Goal: Task Accomplishment & Management: Complete application form

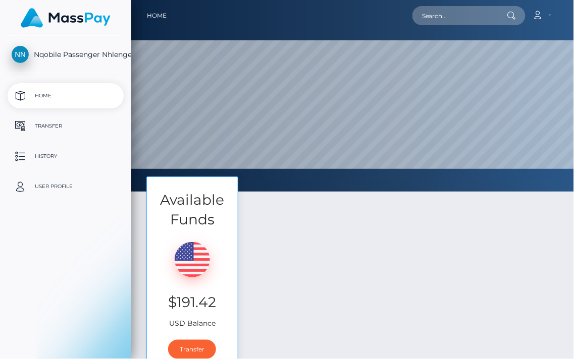
select select
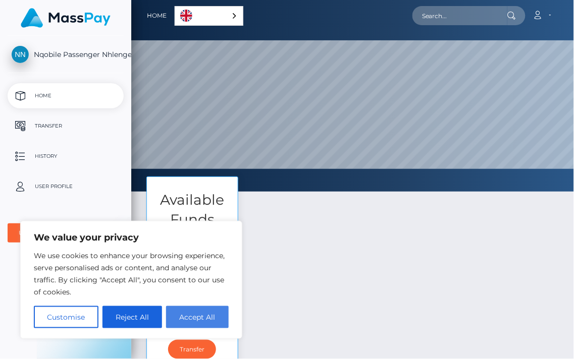
click at [183, 324] on button "Accept All" at bounding box center [197, 317] width 63 height 22
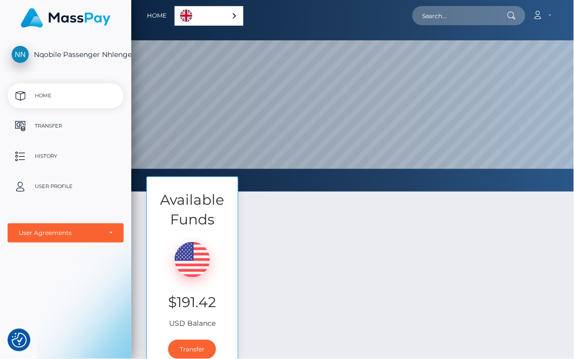
checkbox input "true"
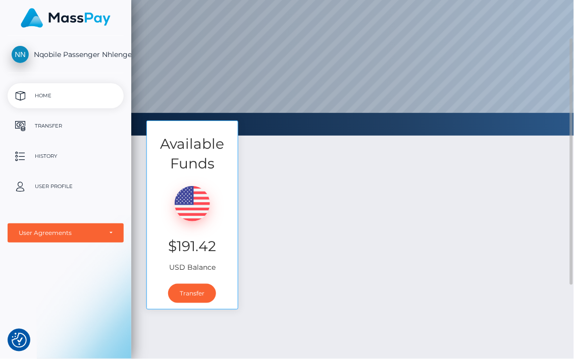
scroll to position [112, 0]
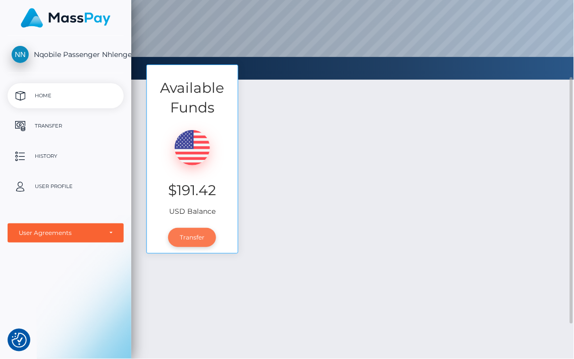
click at [168, 228] on link "Transfer" at bounding box center [192, 237] width 48 height 19
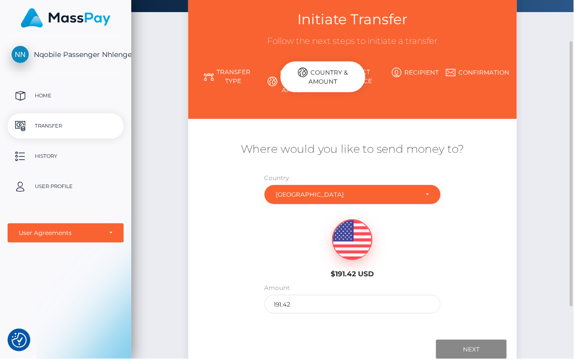
scroll to position [127, 0]
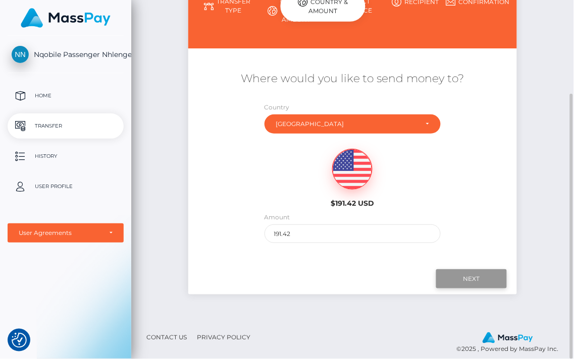
click at [447, 272] on input "Next" at bounding box center [471, 278] width 71 height 19
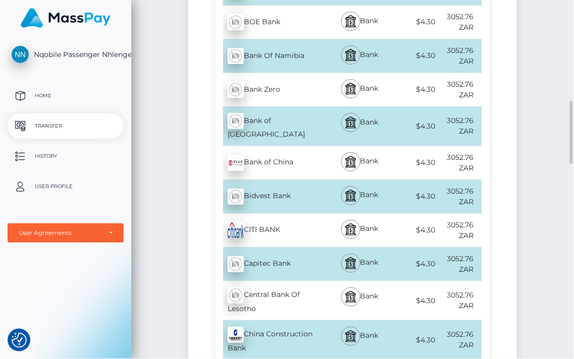
scroll to position [631, 0]
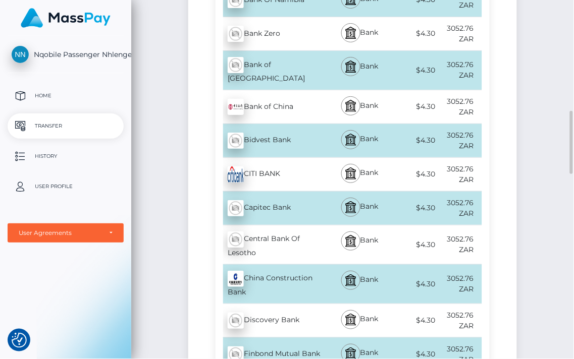
click at [215, 194] on div "Capitec Bank - ZAR" at bounding box center [270, 208] width 111 height 28
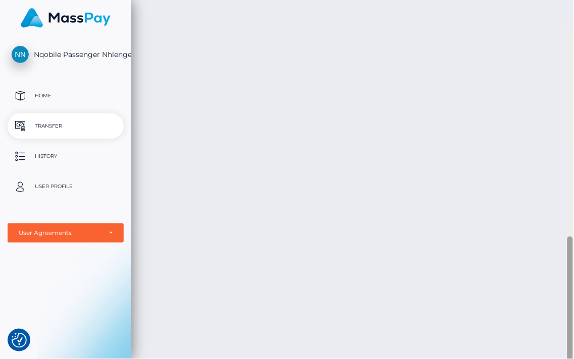
scroll to position [480, 0]
drag, startPoint x: 571, startPoint y: 142, endPoint x: 573, endPoint y: 116, distance: 26.3
click at [573, 116] on div at bounding box center [570, 179] width 8 height 359
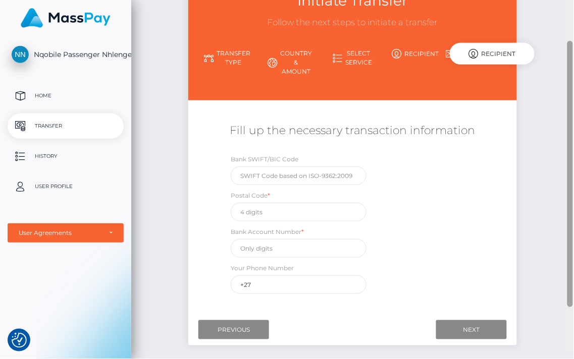
scroll to position [67, 0]
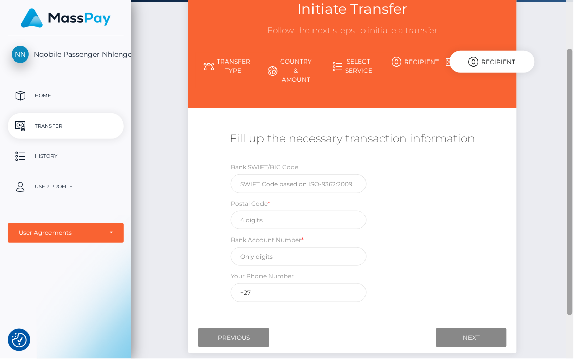
drag, startPoint x: 572, startPoint y: 239, endPoint x: 568, endPoint y: 62, distance: 177.1
click at [568, 62] on div at bounding box center [570, 182] width 6 height 266
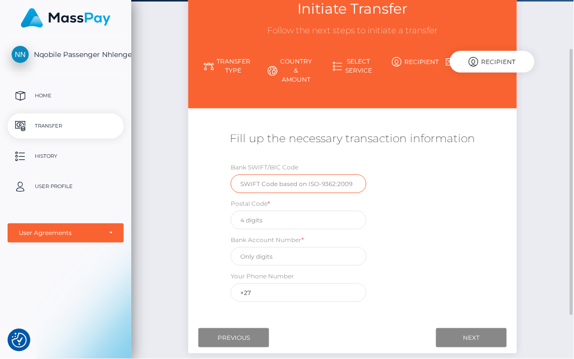
click at [255, 175] on input "text" at bounding box center [299, 184] width 136 height 19
type input "[SWIFT_CODE]"
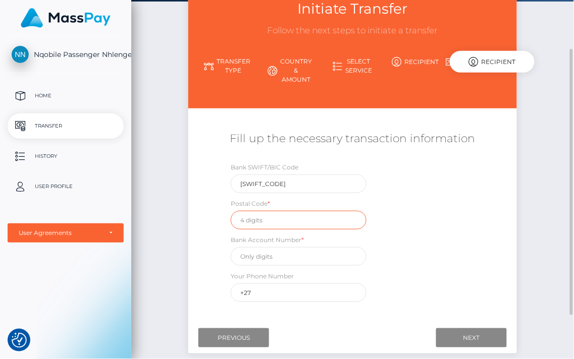
click at [231, 212] on input "text" at bounding box center [299, 220] width 136 height 19
type input "2190"
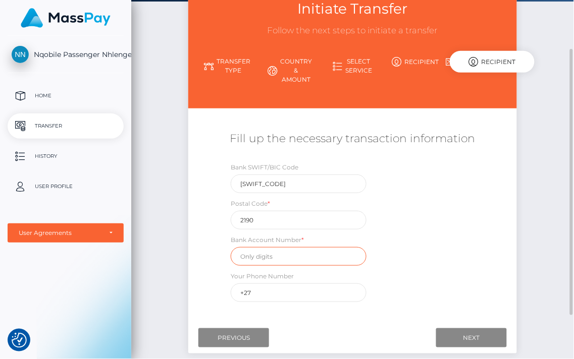
click at [231, 247] on input "text" at bounding box center [299, 256] width 136 height 19
type input "1419364853"
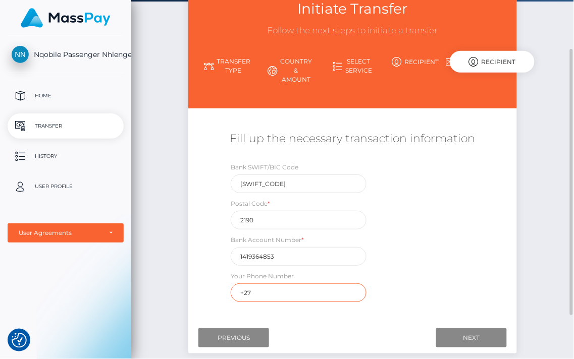
click at [231, 288] on input "+27" at bounding box center [299, 293] width 136 height 19
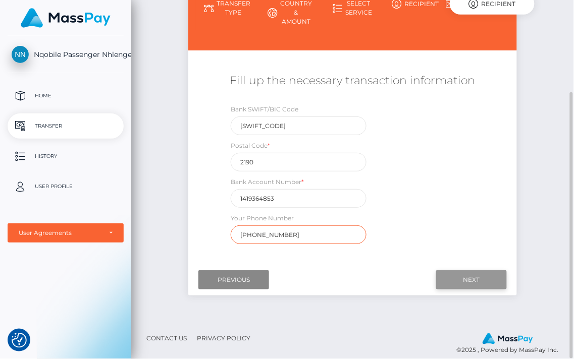
type input "[PHONE_NUMBER]"
click at [444, 273] on input "Next" at bounding box center [471, 279] width 71 height 19
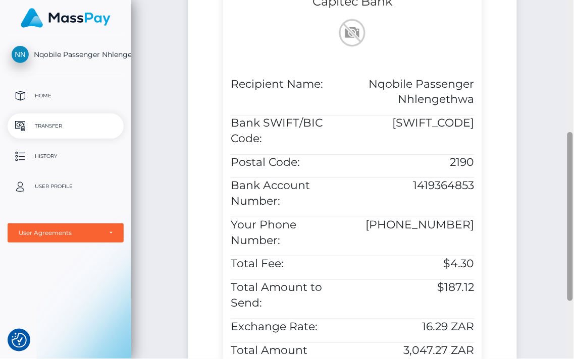
scroll to position [281, 0]
drag, startPoint x: 570, startPoint y: 117, endPoint x: 566, endPoint y: 231, distance: 114.1
click at [566, 231] on div at bounding box center [570, 179] width 8 height 359
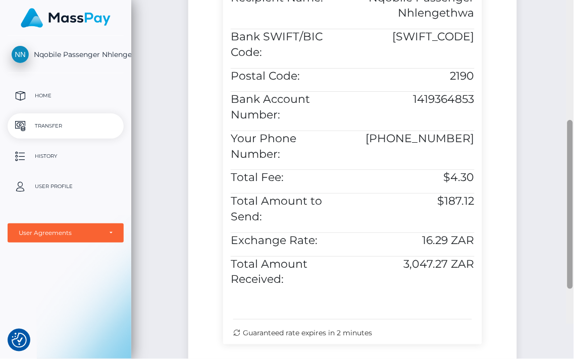
scroll to position [378, 0]
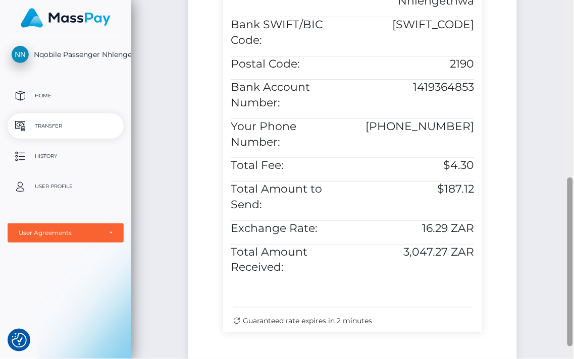
drag, startPoint x: 569, startPoint y: 148, endPoint x: 569, endPoint y: 194, distance: 45.9
click at [569, 194] on div at bounding box center [570, 262] width 6 height 169
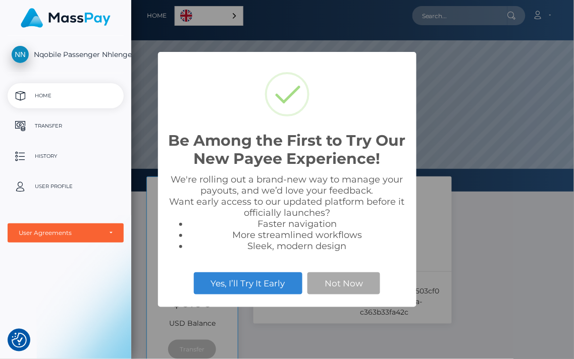
scroll to position [192, 574]
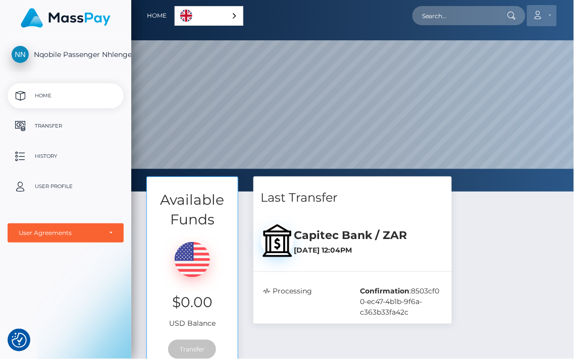
click at [549, 17] on link "Account" at bounding box center [542, 15] width 30 height 21
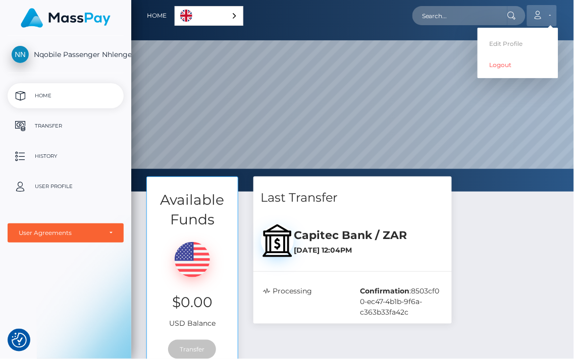
click at [547, 16] on link "Account" at bounding box center [542, 15] width 30 height 21
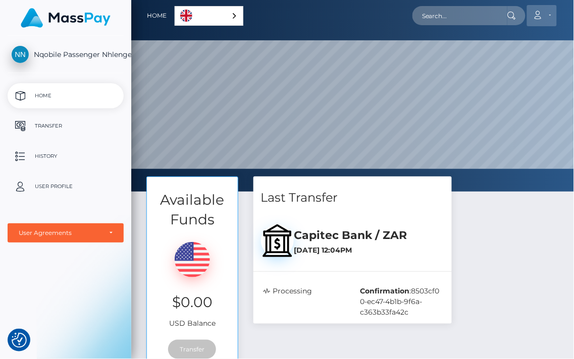
click at [552, 16] on link "Account" at bounding box center [542, 15] width 30 height 21
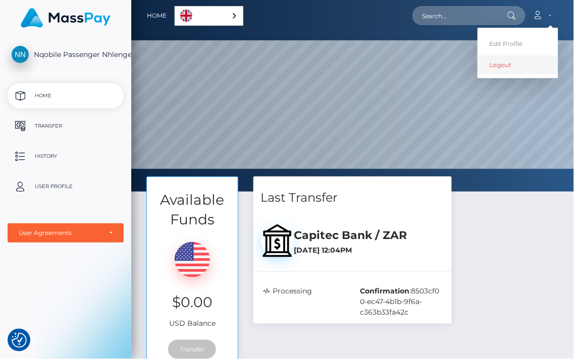
click at [502, 69] on link "Logout" at bounding box center [517, 65] width 81 height 19
